Goal: Information Seeking & Learning: Learn about a topic

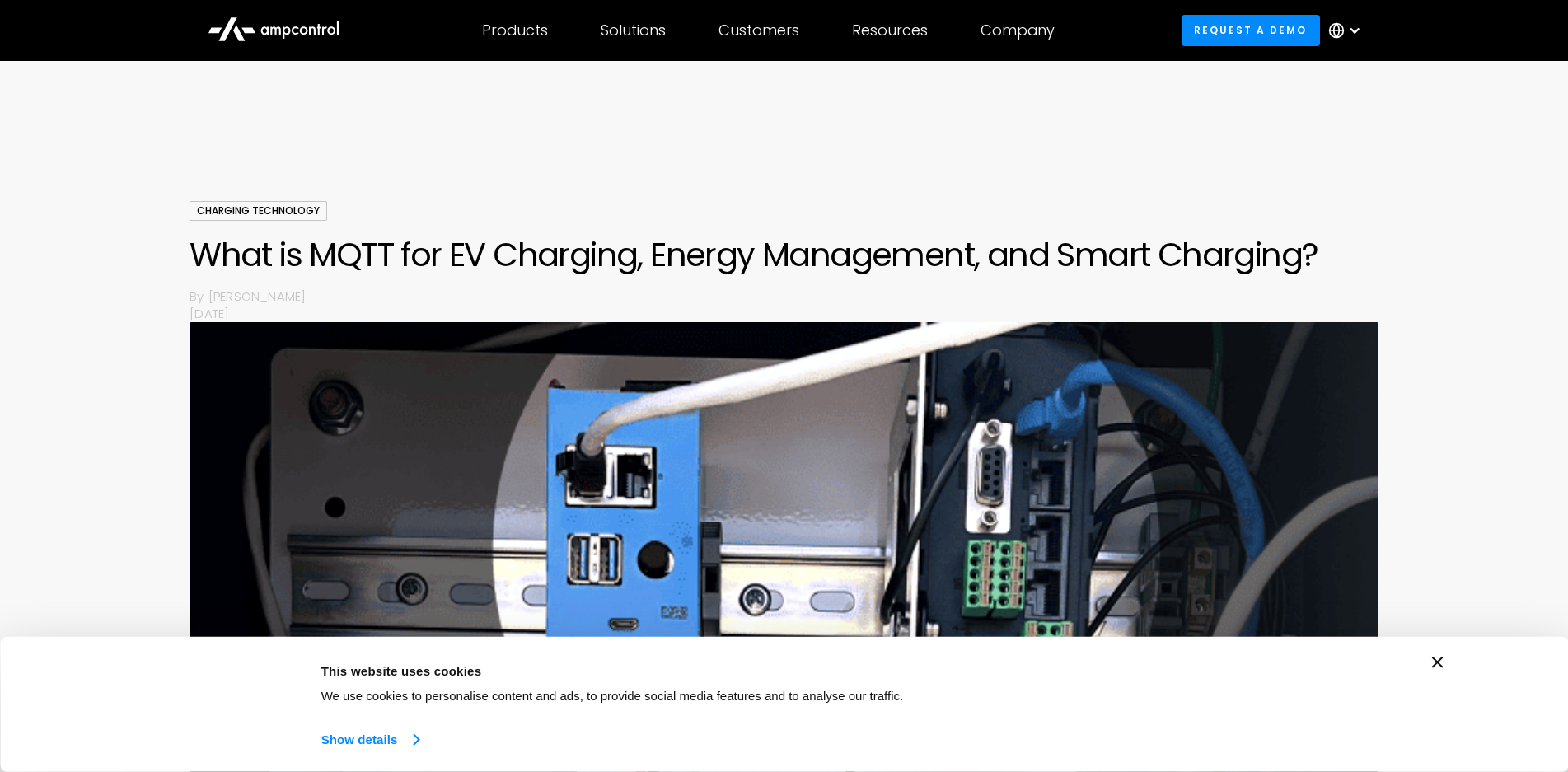
click at [412, 742] on link "Show details" at bounding box center [370, 740] width 97 height 25
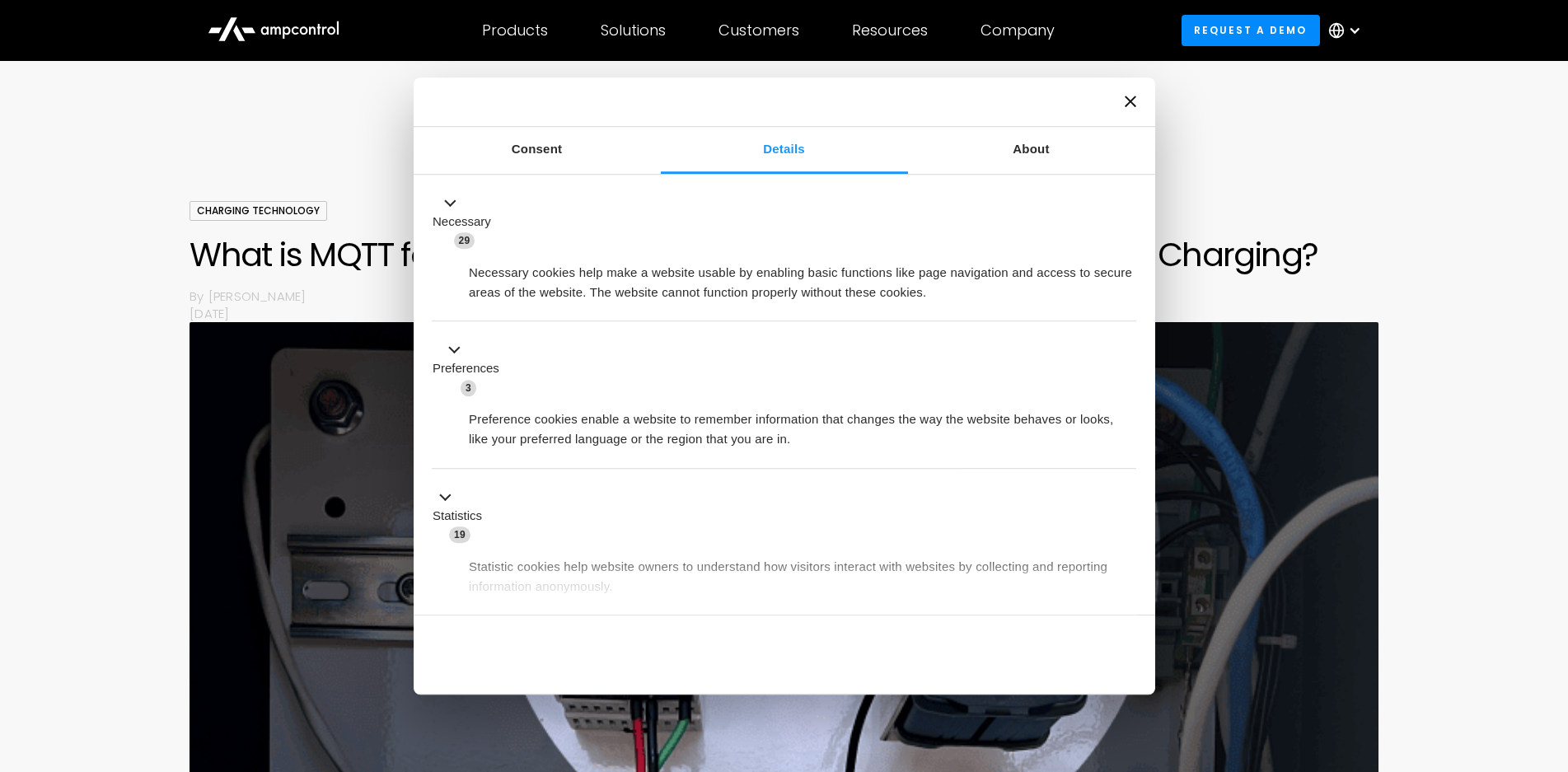
click at [1134, 103] on icon "Close banner" at bounding box center [1130, 101] width 12 height 12
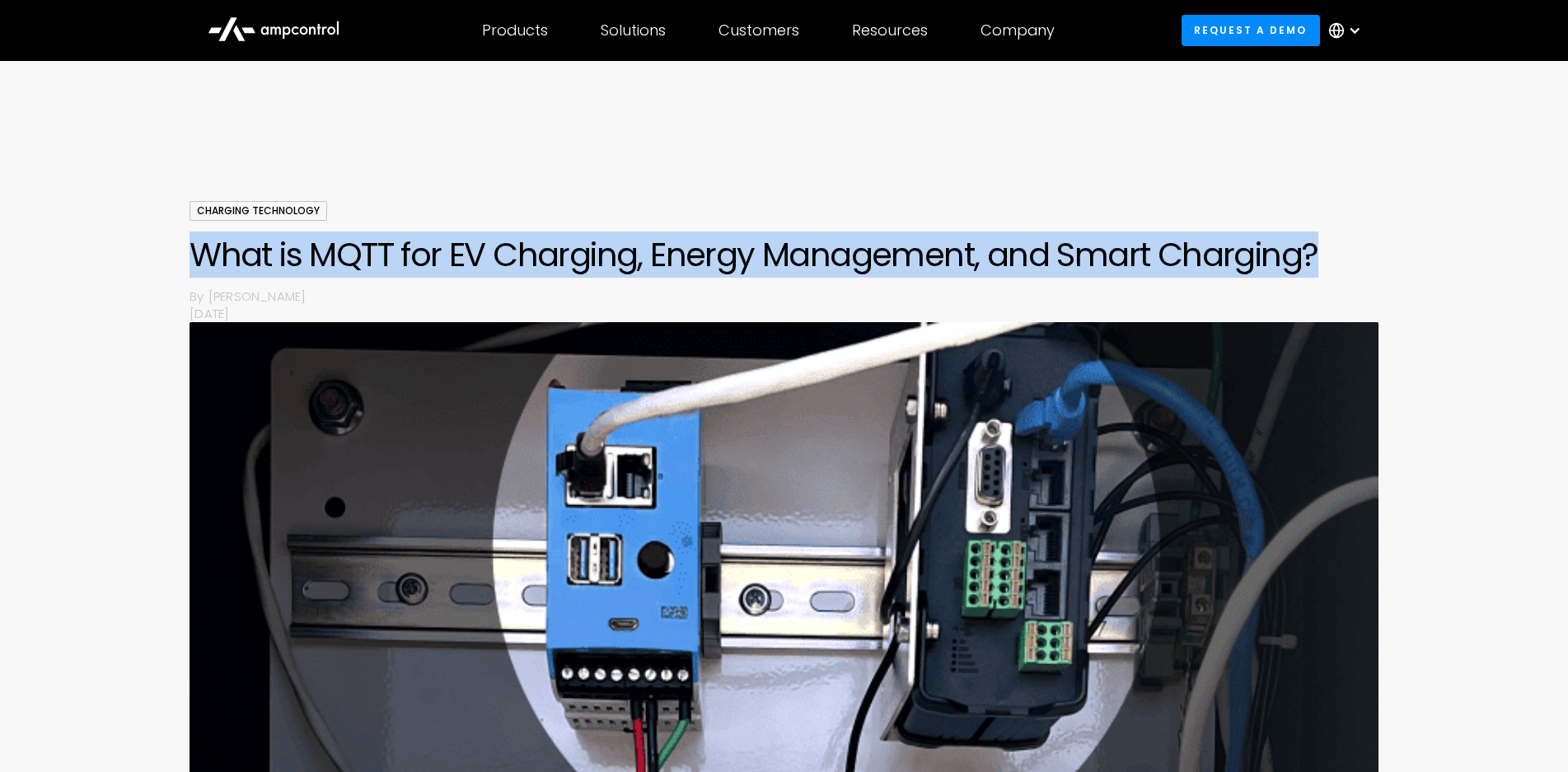
drag, startPoint x: 191, startPoint y: 254, endPoint x: 1347, endPoint y: 235, distance: 1156.2
click at [1347, 235] on h1 "What is MQTT for EV Charging, Energy Management, and Smart Charging?" at bounding box center [784, 254] width 1188 height 39
copy h1 "What is MQTT for EV Charging, Energy Management, and Smart Charging?"
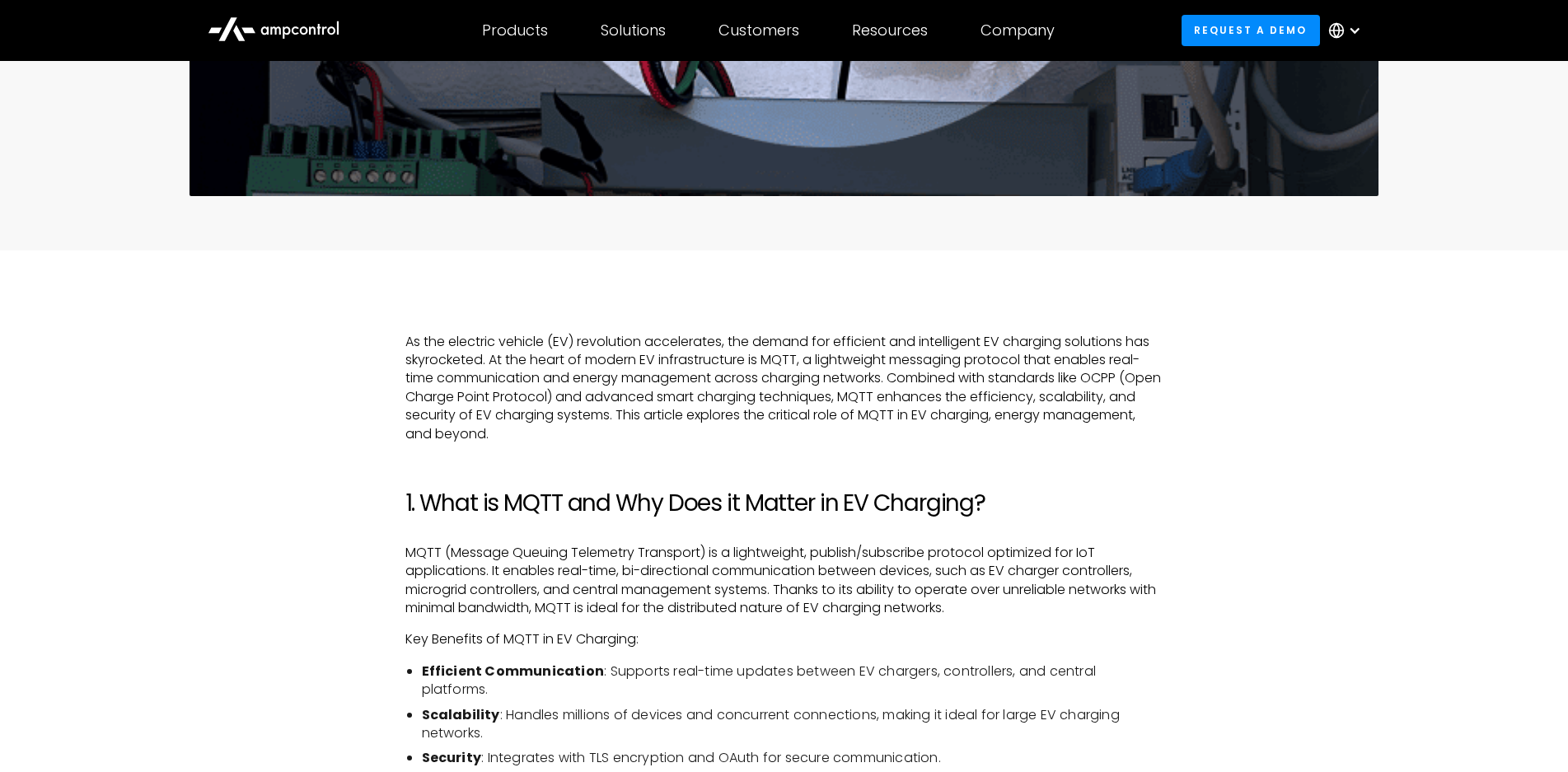
scroll to position [742, 0]
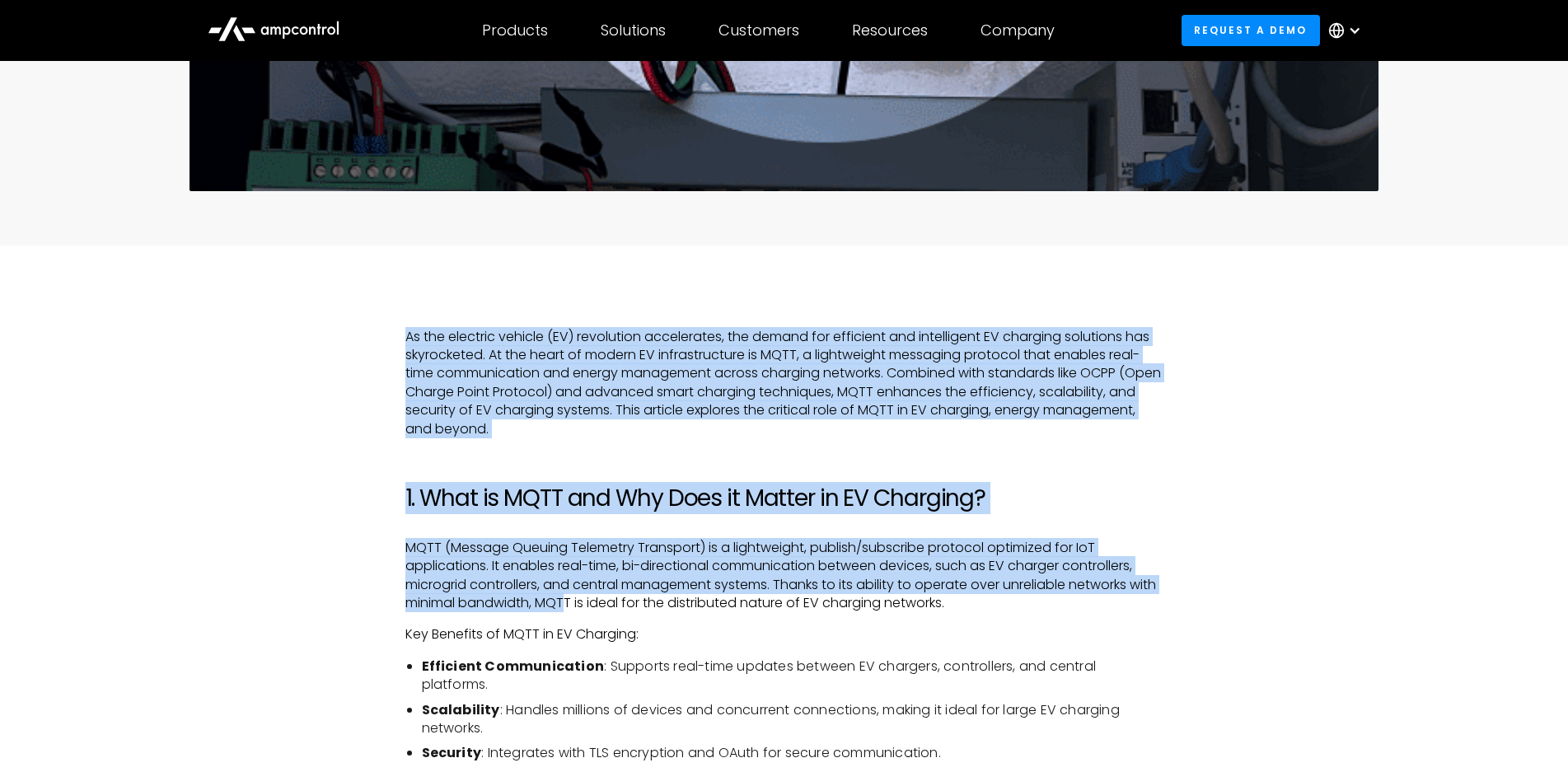
drag, startPoint x: 406, startPoint y: 340, endPoint x: 595, endPoint y: 599, distance: 320.6
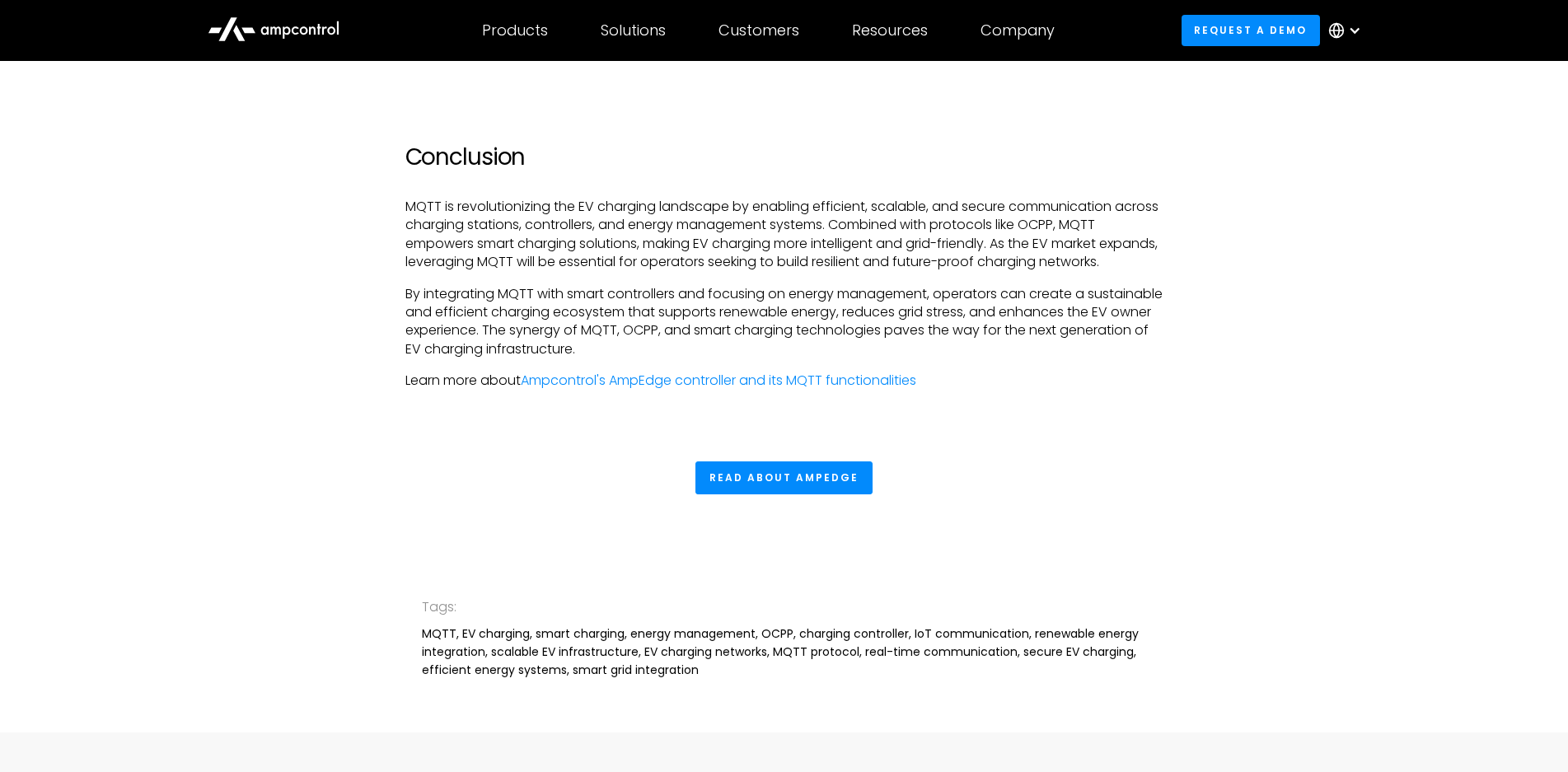
scroll to position [4039, 0]
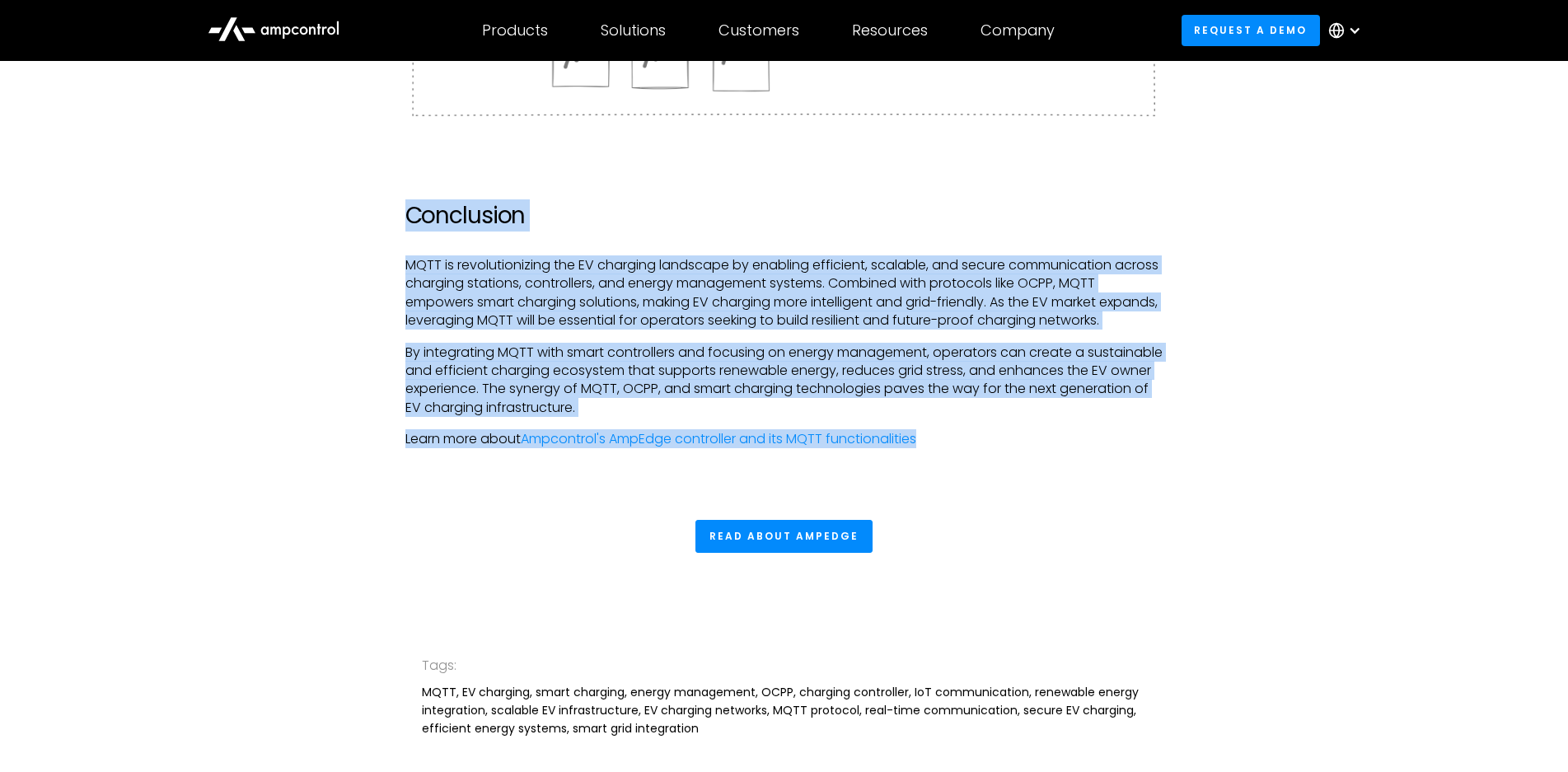
click at [945, 448] on p "Learn more about Ampcontrol's AmpEdge controller and its MQTT functionalities" at bounding box center [784, 440] width 758 height 18
copy div "As the electric vehicle (EV) revolution accelerates, the demand for efficient a…"
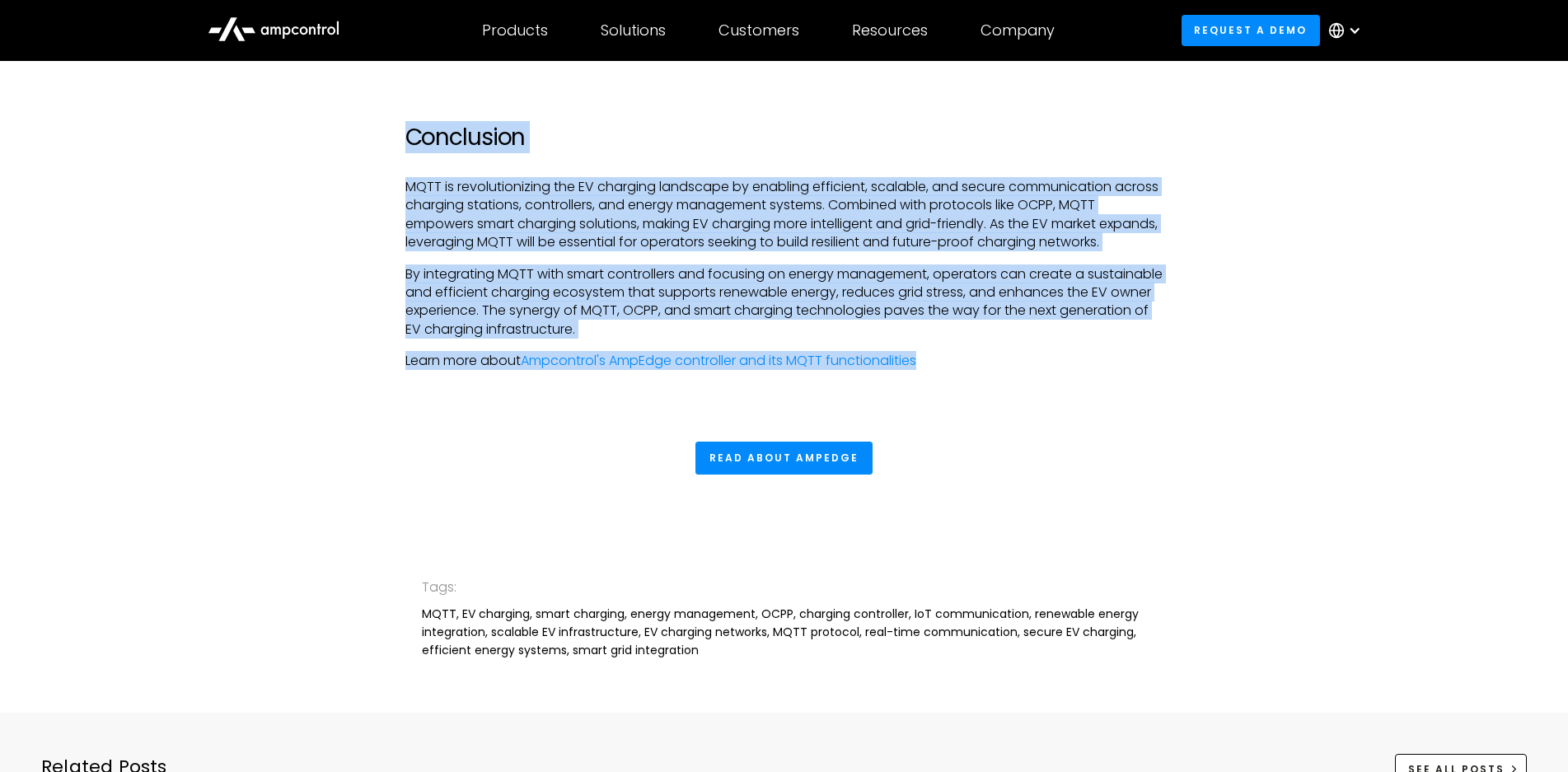
scroll to position [4286, 0]
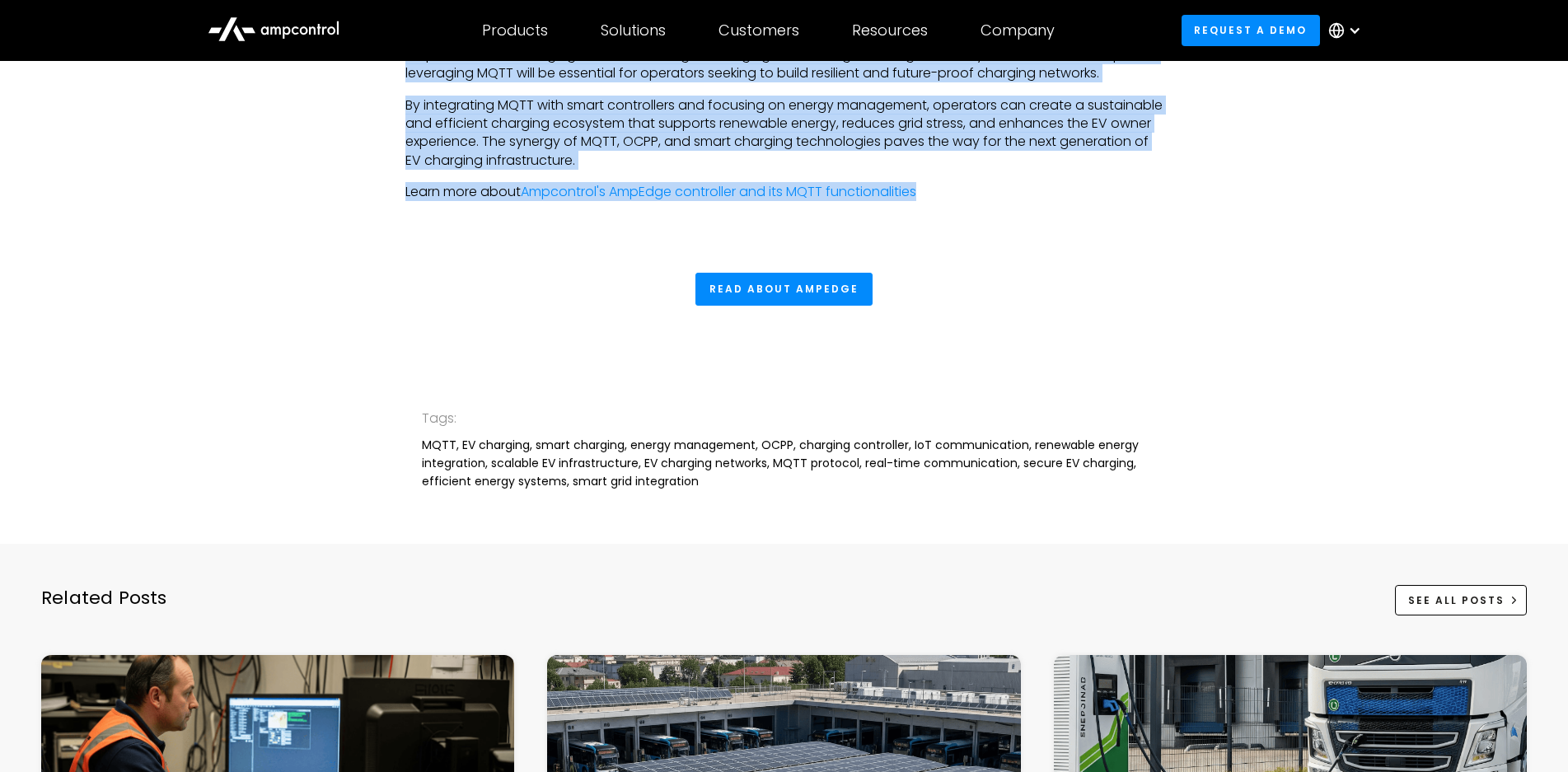
drag, startPoint x: 709, startPoint y: 521, endPoint x: 417, endPoint y: 452, distance: 300.0
click at [417, 452] on div "Tags: MQTT, EV charging, smart charging, energy management, OCPP, charging cont…" at bounding box center [784, 450] width 1568 height 189
copy div "Tags: MQTT, EV charging, smart charging, energy management, OCPP, charging cont…"
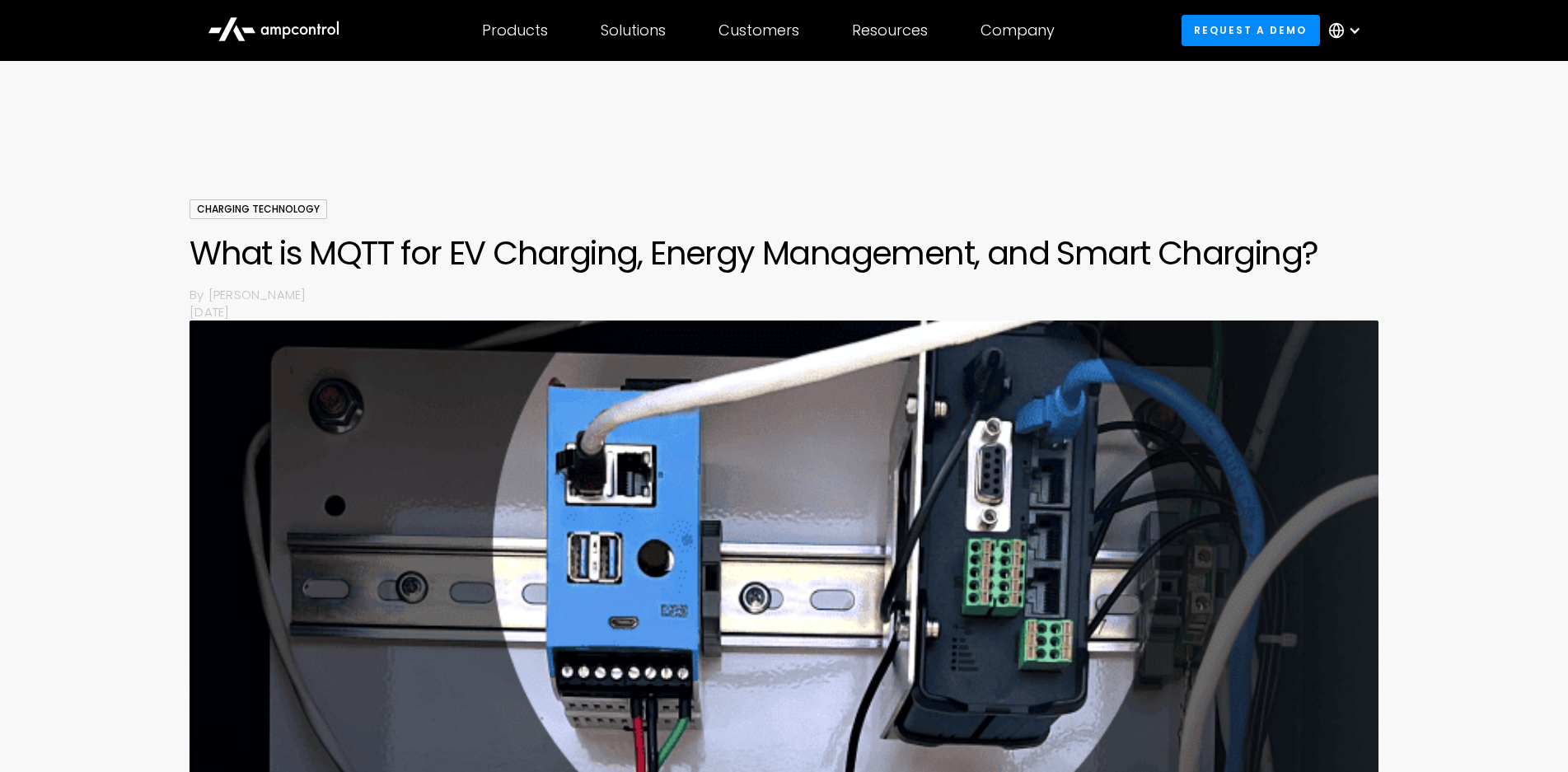
scroll to position [0, 0]
